Goal: Task Accomplishment & Management: Use online tool/utility

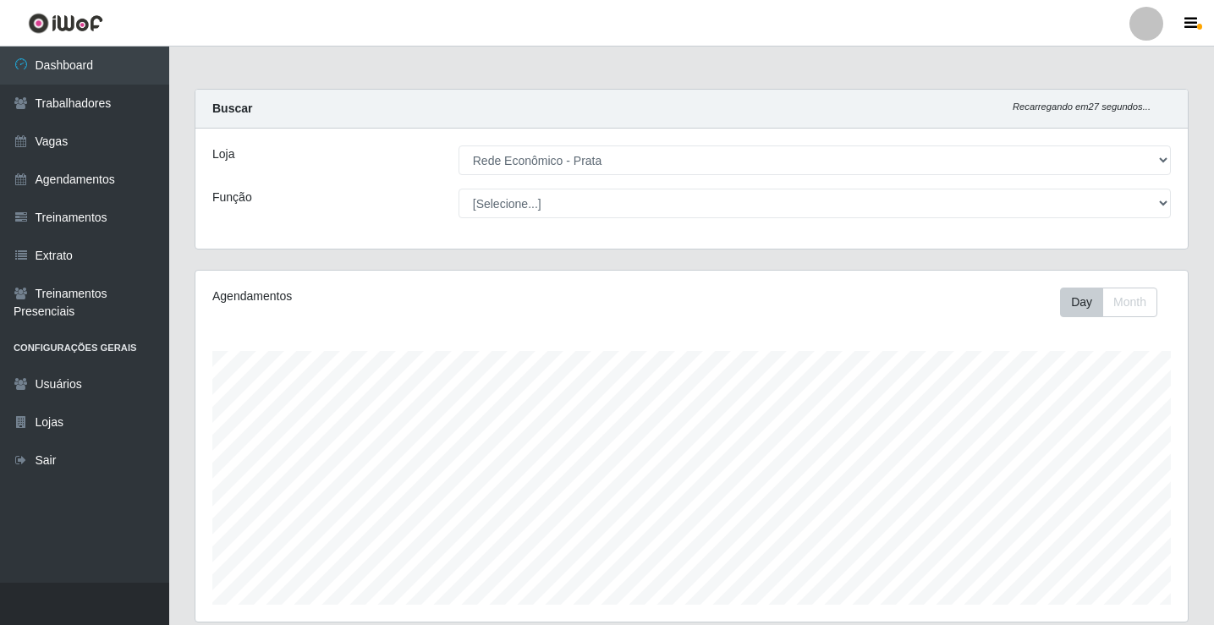
select select "192"
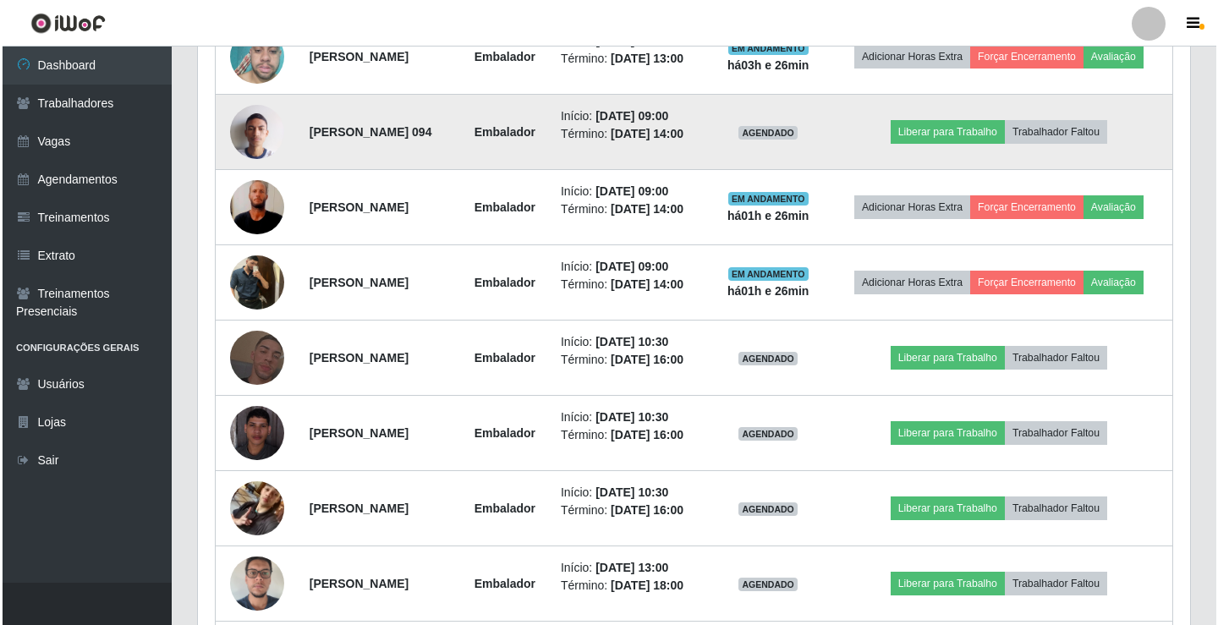
scroll to position [874, 0]
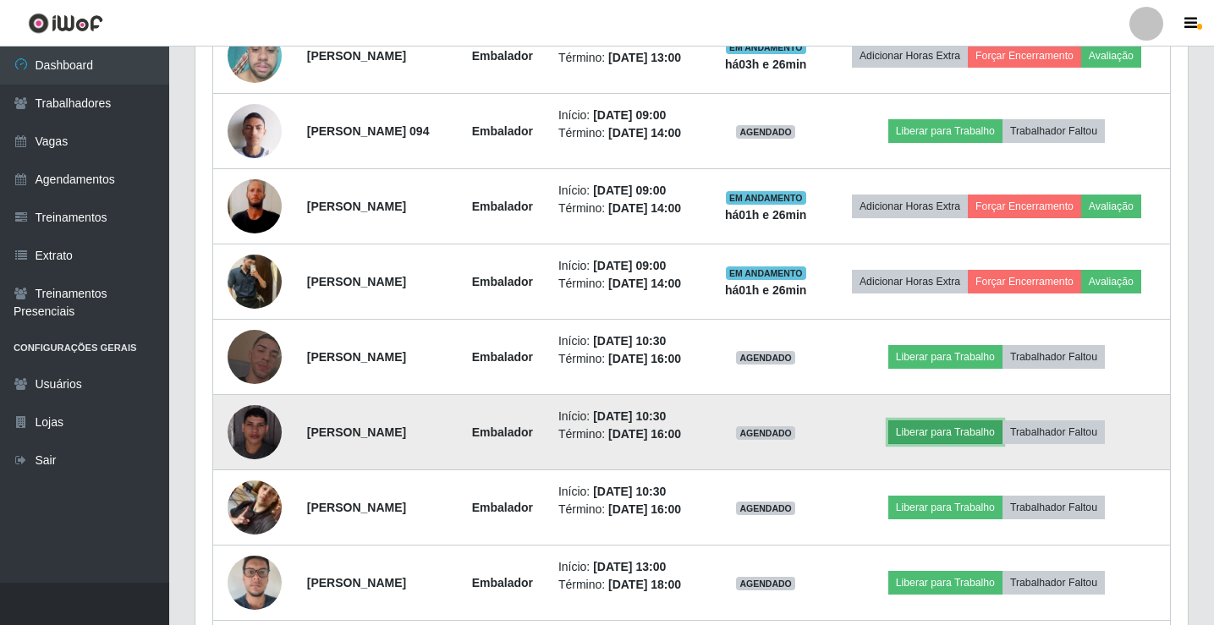
click at [946, 426] on button "Liberar para Trabalho" at bounding box center [945, 432] width 114 height 24
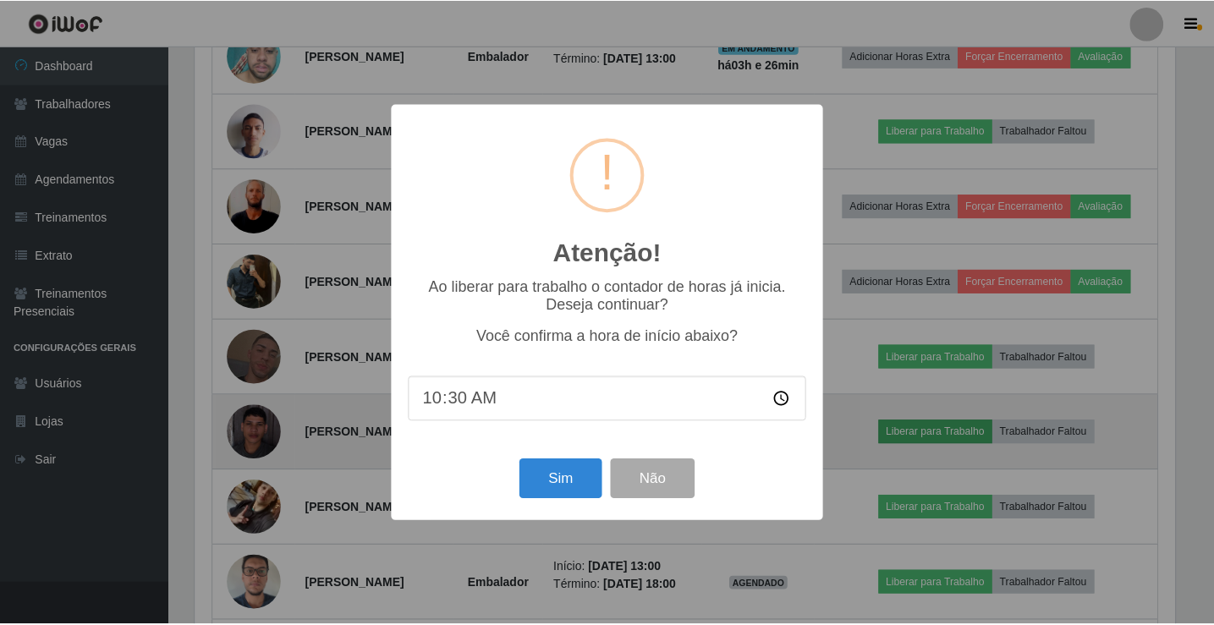
scroll to position [351, 984]
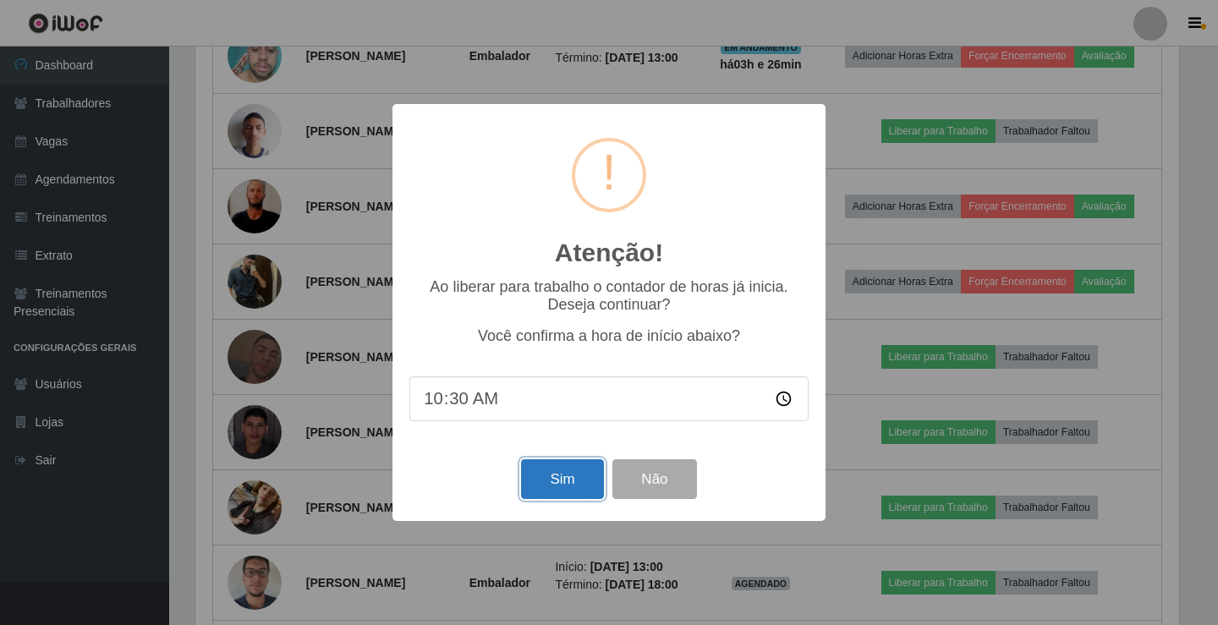
click at [560, 490] on button "Sim" at bounding box center [562, 479] width 82 height 40
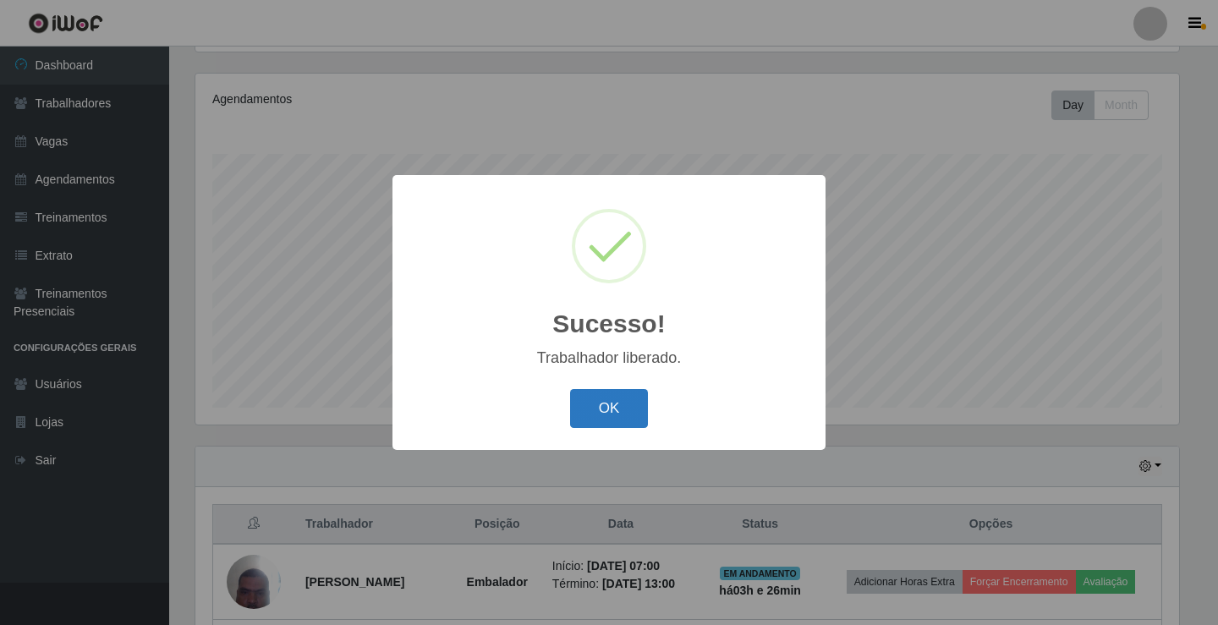
click at [587, 427] on button "OK" at bounding box center [609, 409] width 79 height 40
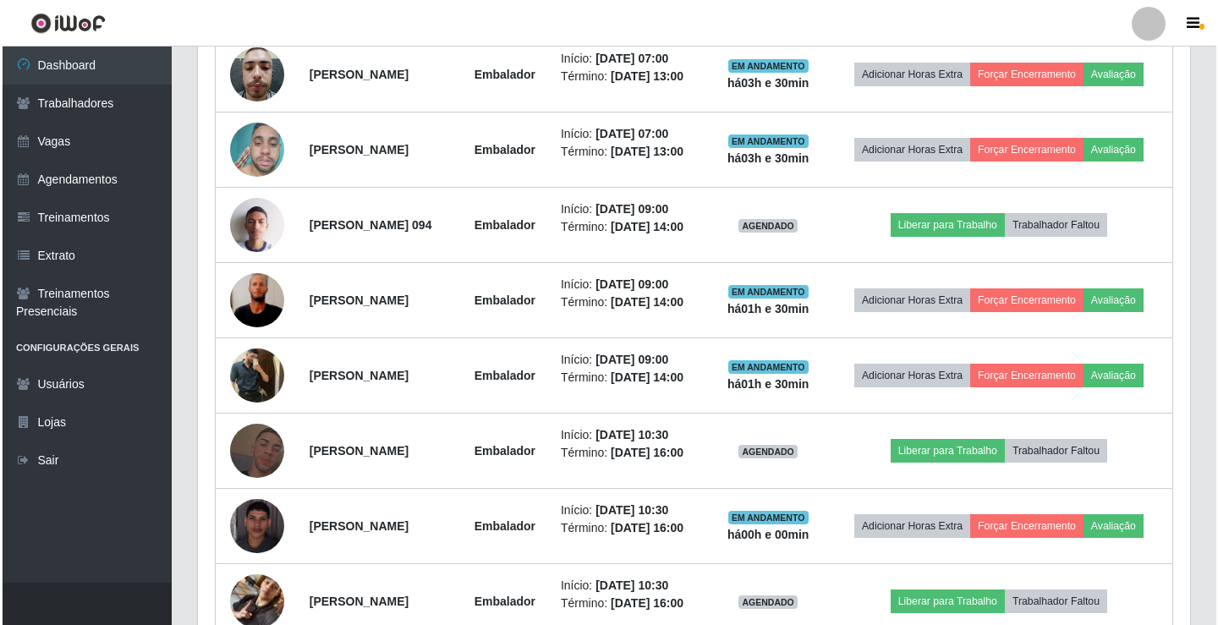
scroll to position [789, 0]
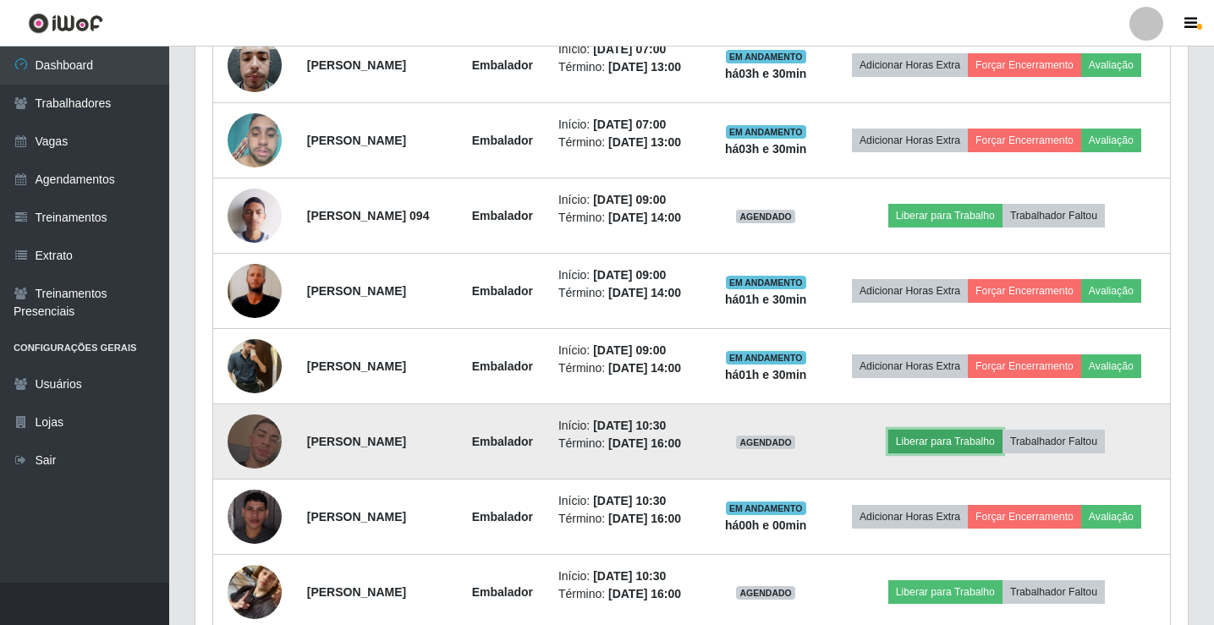
click at [944, 440] on button "Liberar para Trabalho" at bounding box center [945, 442] width 114 height 24
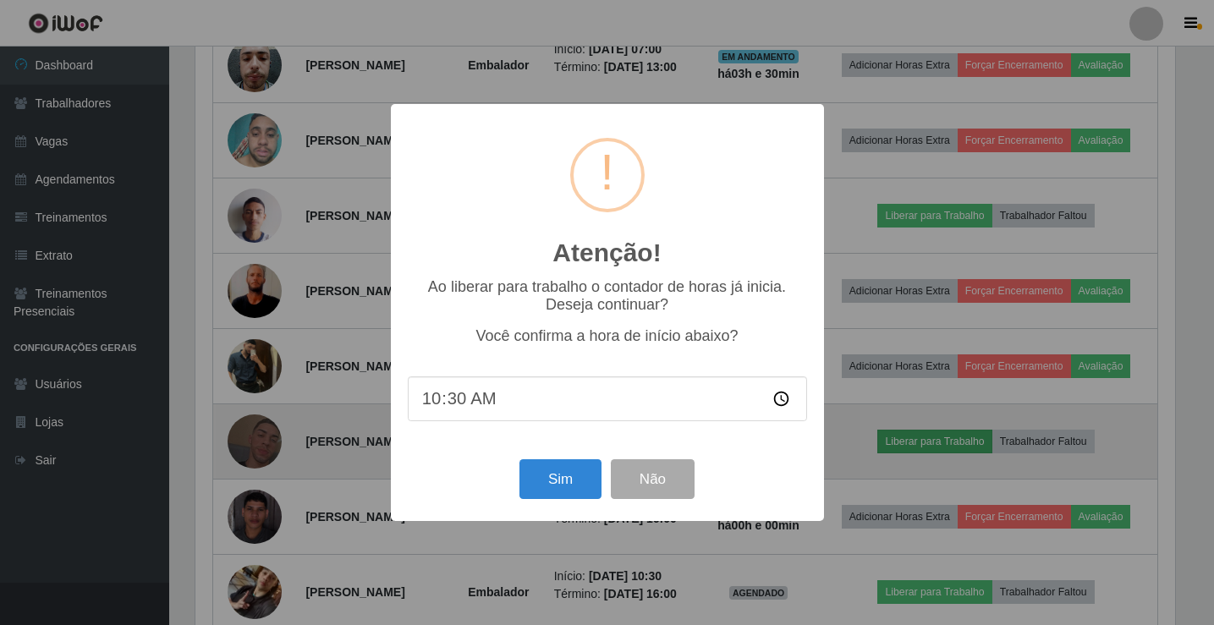
scroll to position [351, 984]
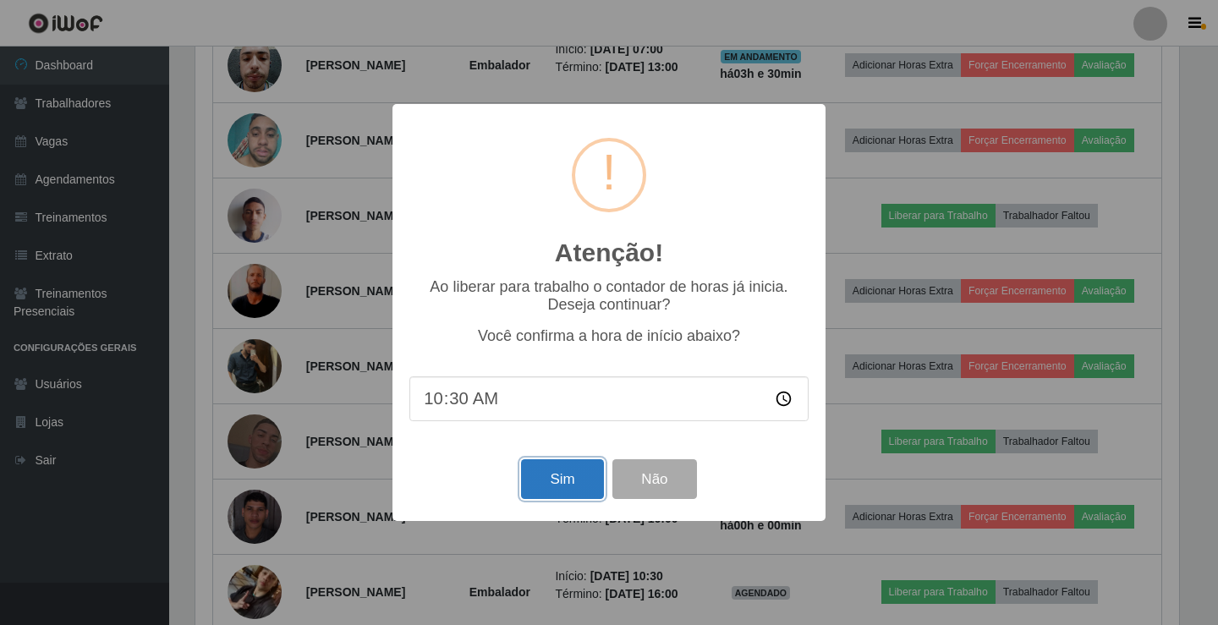
click at [552, 499] on button "Sim" at bounding box center [562, 479] width 82 height 40
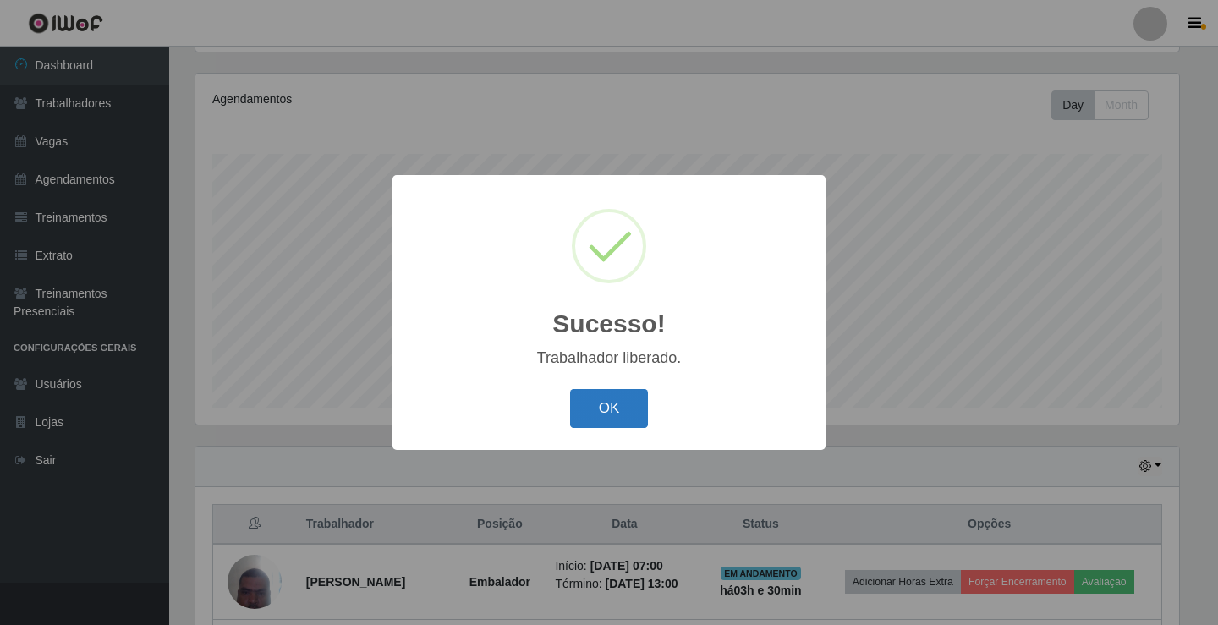
click at [584, 416] on button "OK" at bounding box center [609, 409] width 79 height 40
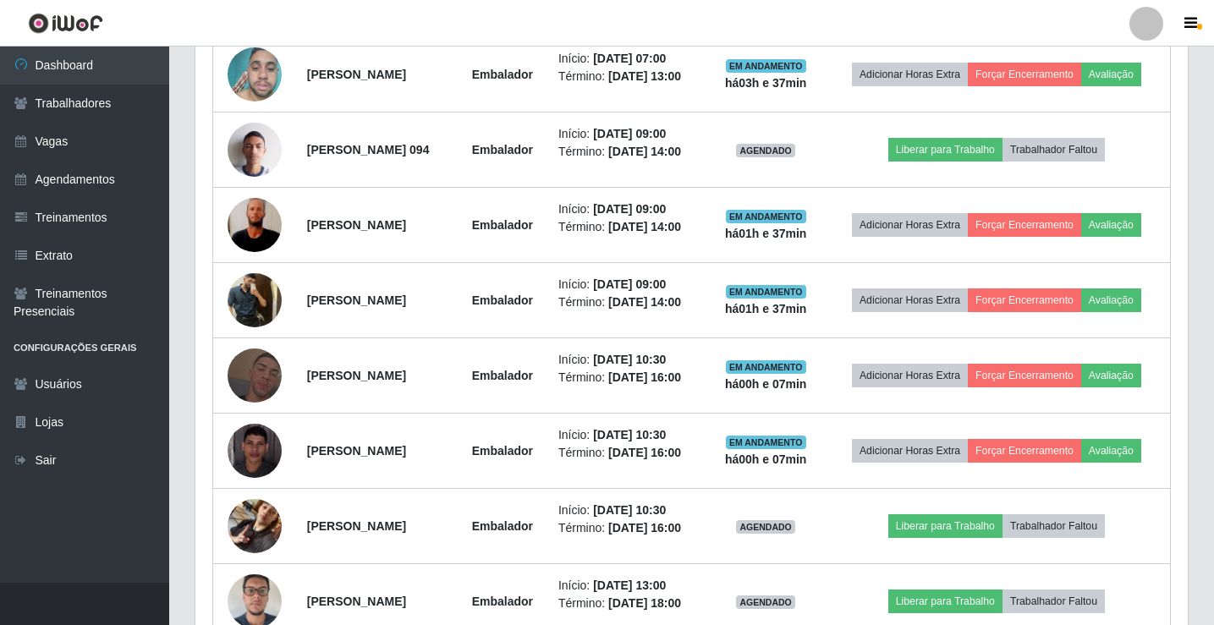
scroll to position [958, 0]
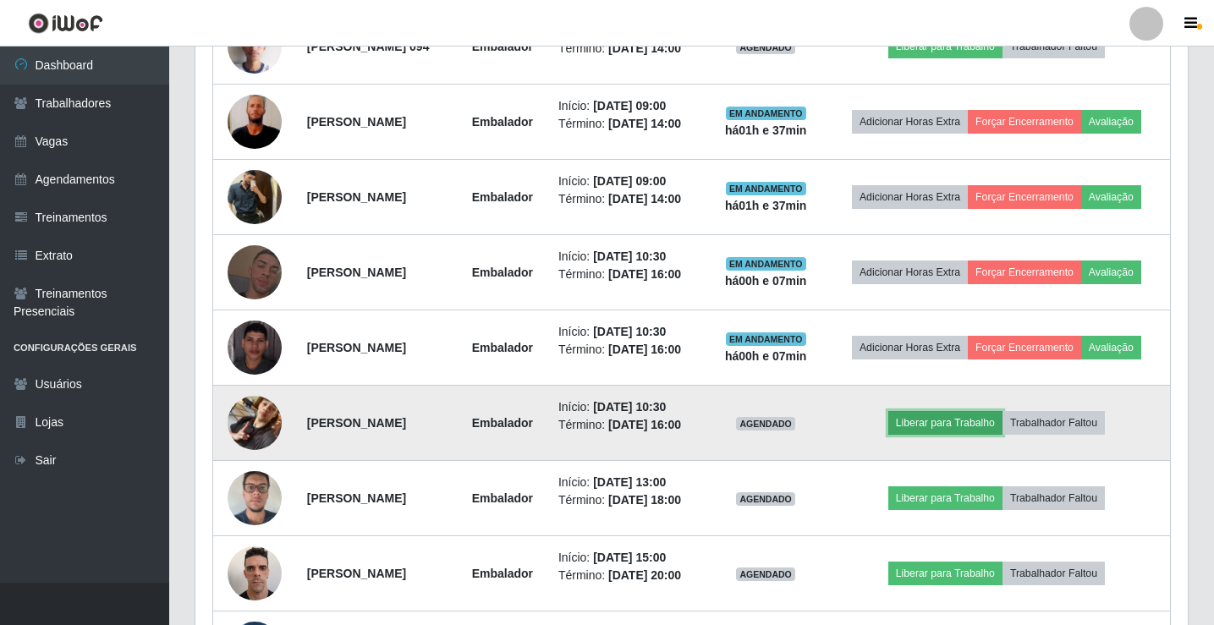
click at [948, 416] on button "Liberar para Trabalho" at bounding box center [945, 423] width 114 height 24
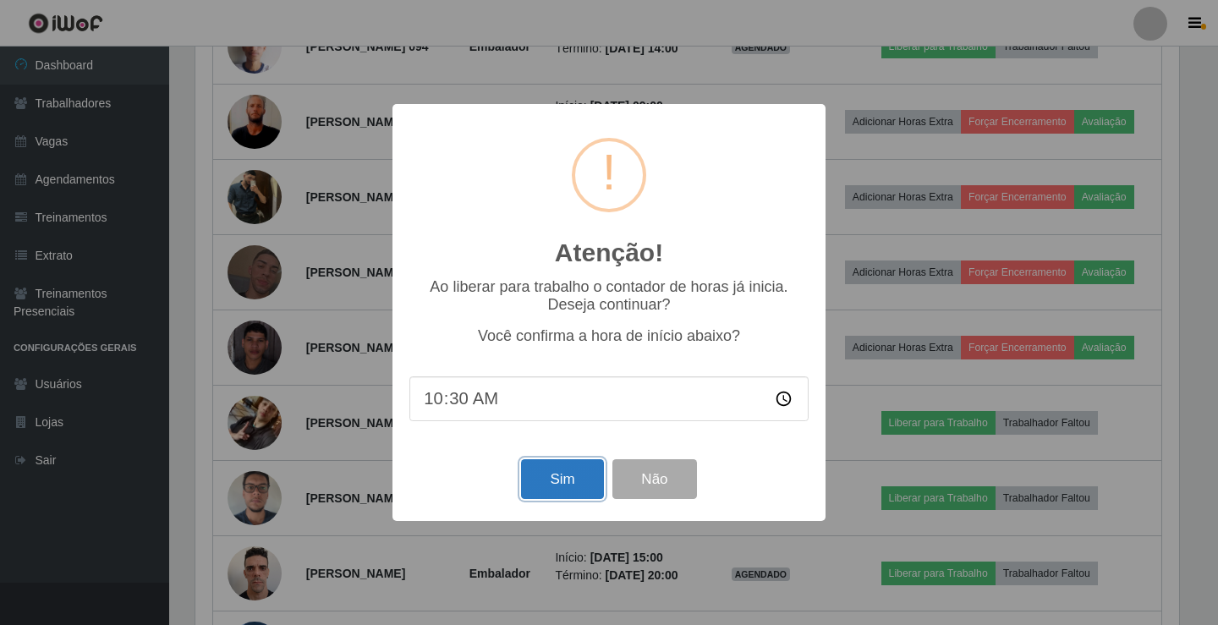
click at [550, 489] on button "Sim" at bounding box center [562, 479] width 82 height 40
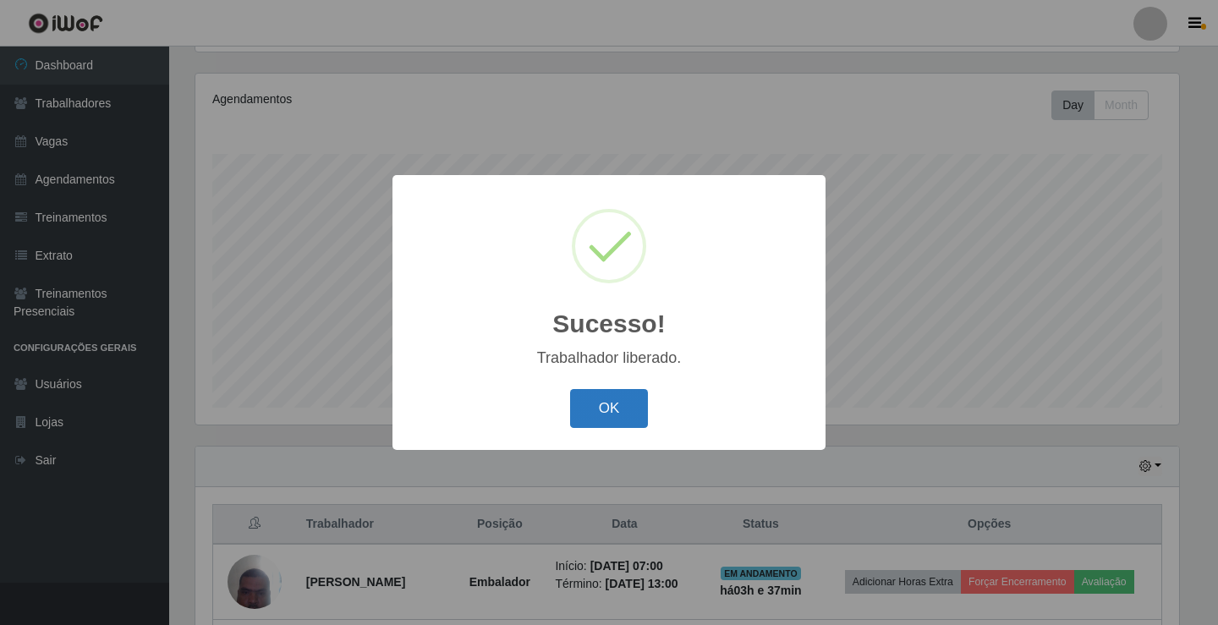
click at [601, 419] on button "OK" at bounding box center [609, 409] width 79 height 40
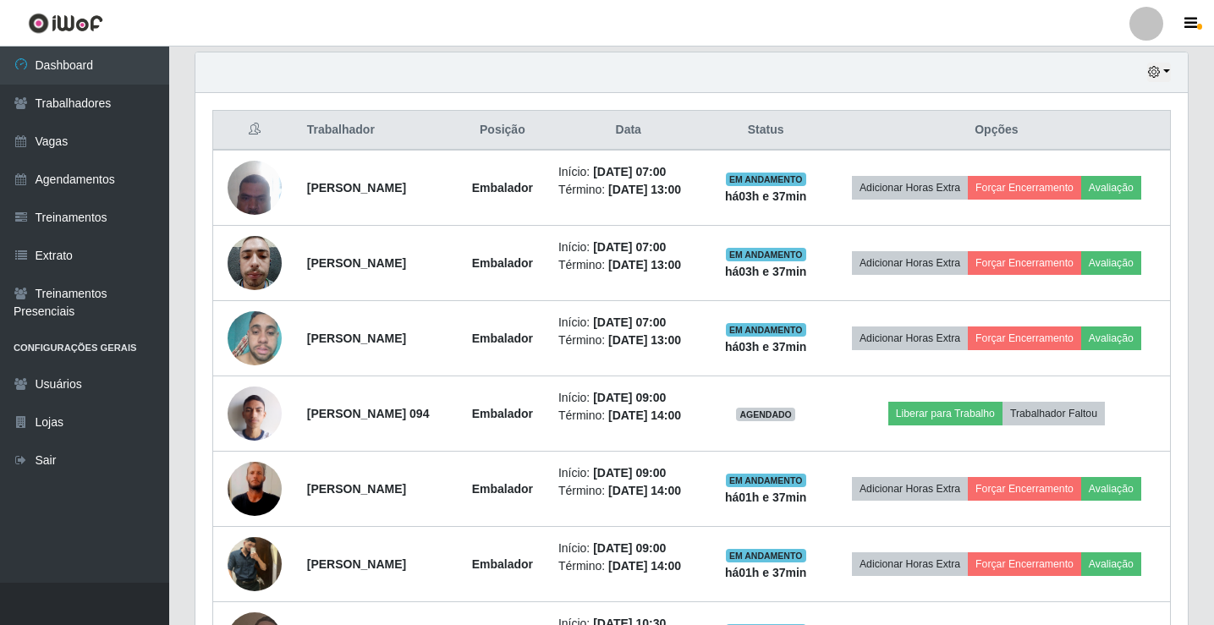
scroll to position [592, 0]
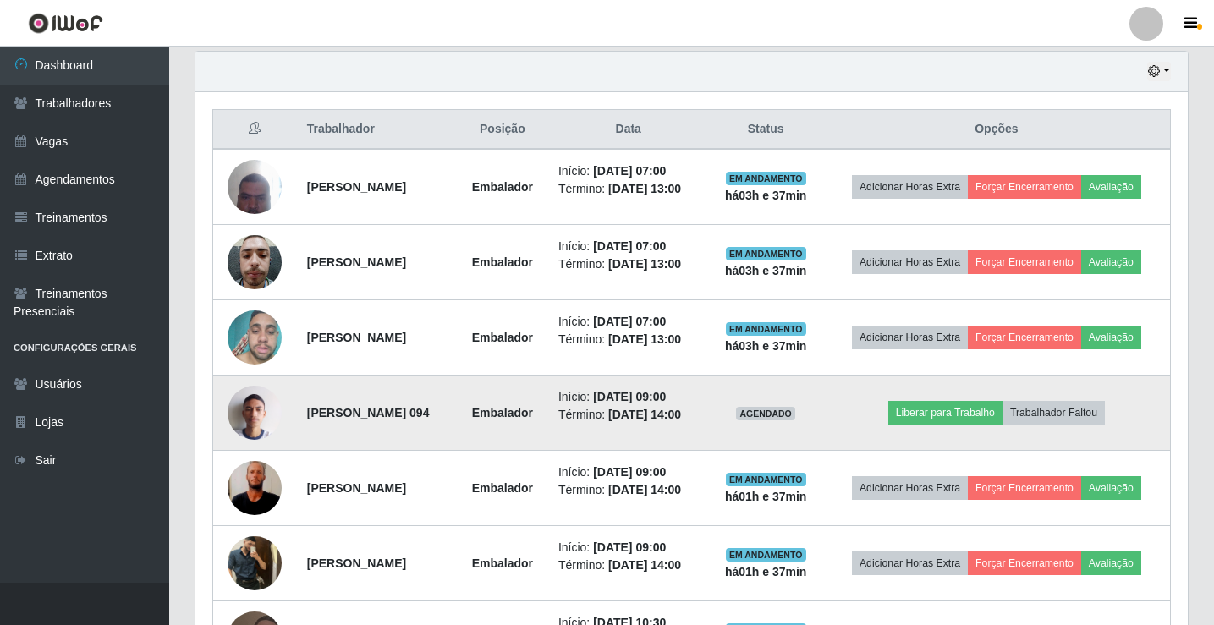
click at [244, 418] on img at bounding box center [254, 412] width 54 height 72
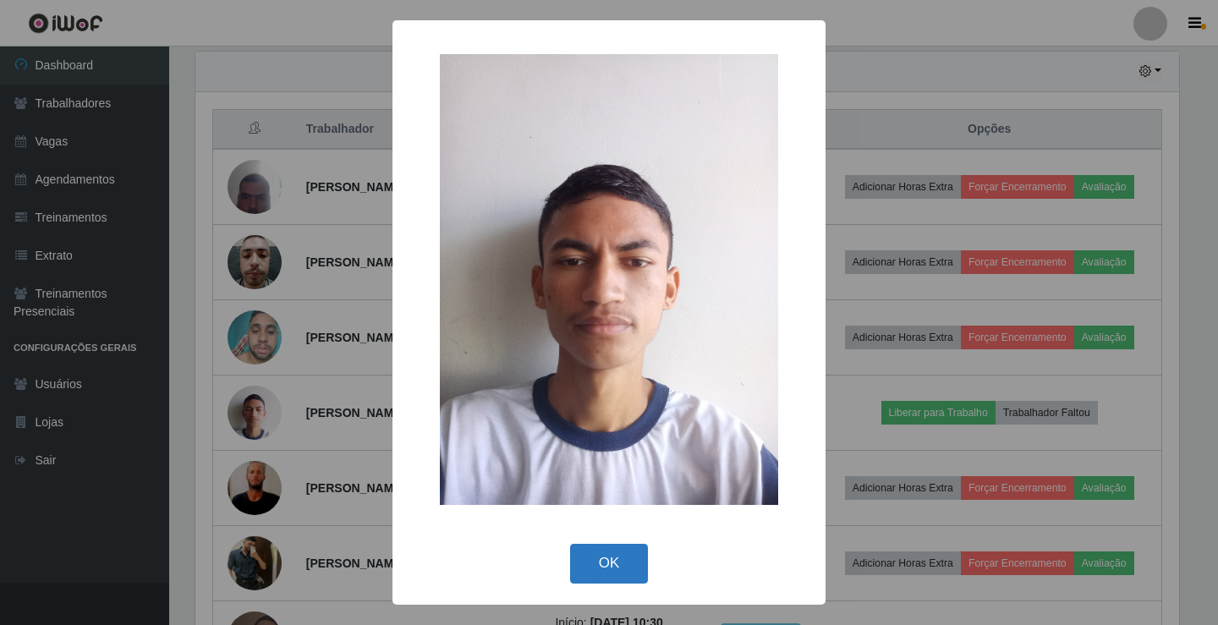
click at [616, 565] on button "OK" at bounding box center [609, 564] width 79 height 40
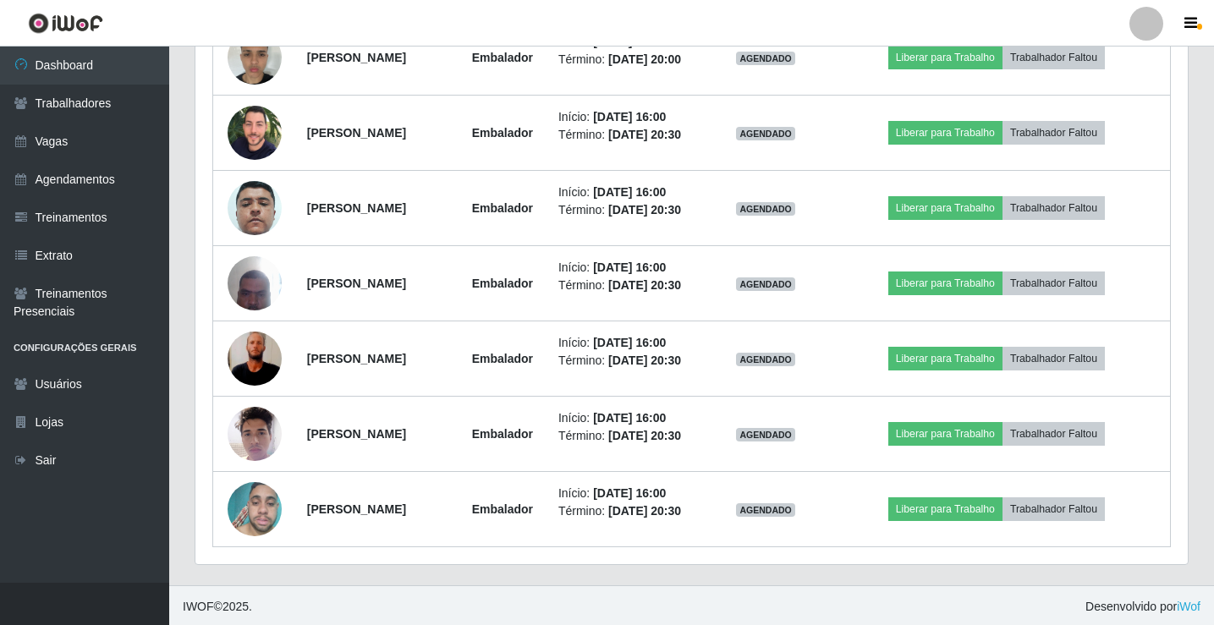
scroll to position [1627, 0]
